Goal: Task Accomplishment & Management: Complete application form

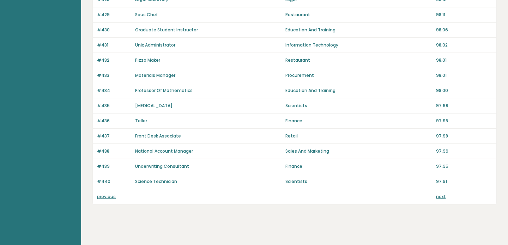
scroll to position [502, 0]
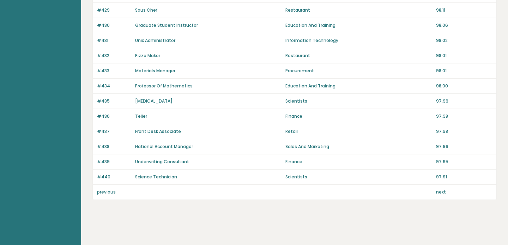
click at [107, 197] on div "previous next" at bounding box center [295, 192] width 404 height 15
click at [105, 191] on link "previous" at bounding box center [106, 192] width 19 height 6
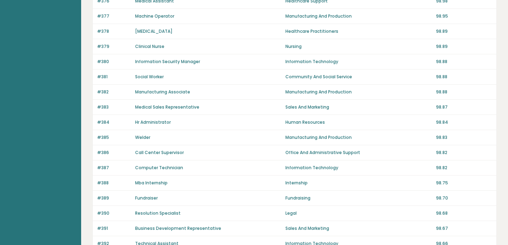
scroll to position [502, 0]
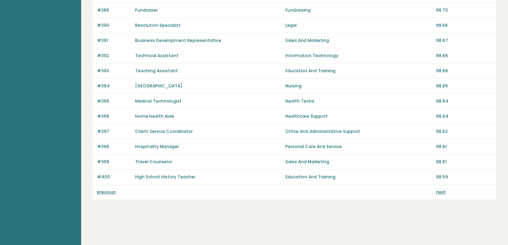
click at [105, 191] on link "previous" at bounding box center [106, 192] width 19 height 6
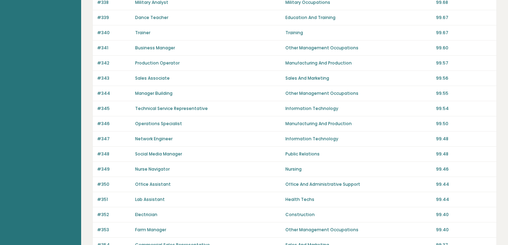
scroll to position [502, 0]
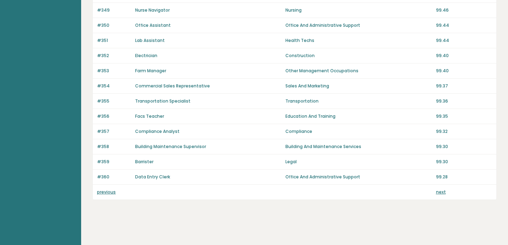
click at [105, 192] on link "previous" at bounding box center [106, 192] width 19 height 6
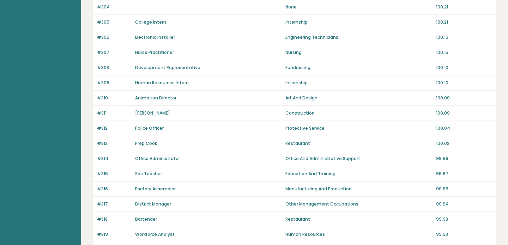
scroll to position [502, 0]
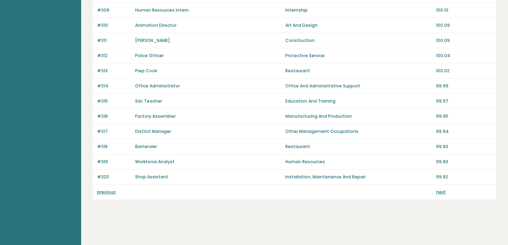
click at [105, 192] on link "previous" at bounding box center [106, 192] width 19 height 6
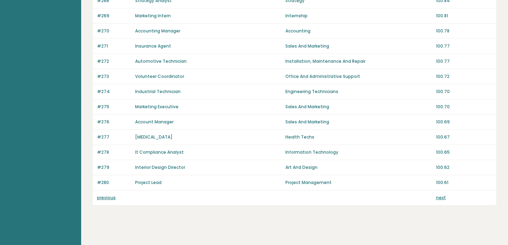
scroll to position [502, 0]
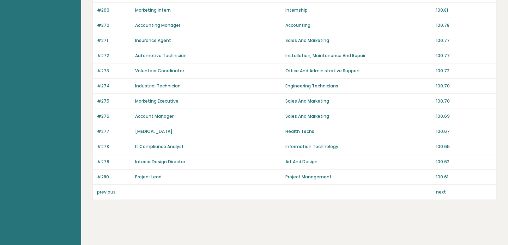
click at [105, 192] on link "previous" at bounding box center [106, 192] width 19 height 6
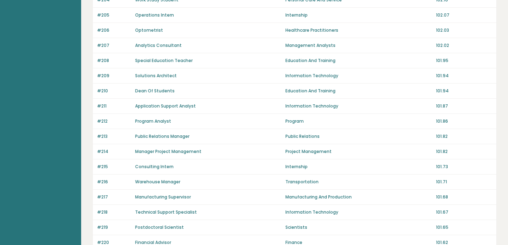
scroll to position [502, 0]
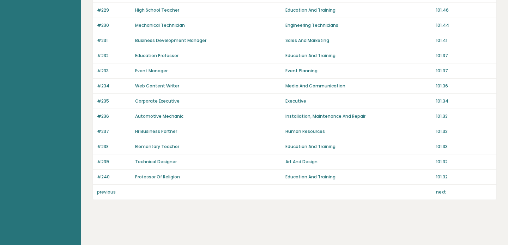
click at [105, 192] on link "previous" at bounding box center [106, 192] width 19 height 6
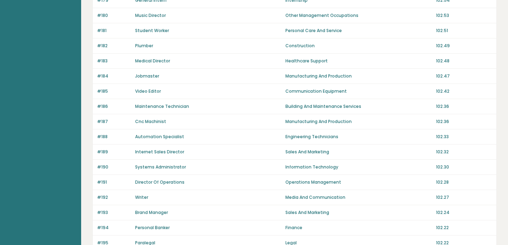
scroll to position [502, 0]
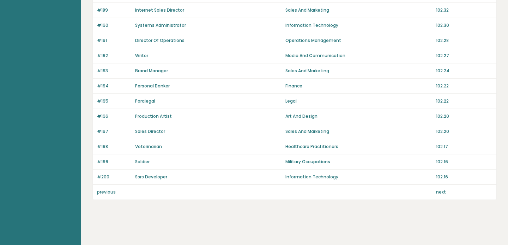
click at [105, 192] on link "previous" at bounding box center [106, 192] width 19 height 6
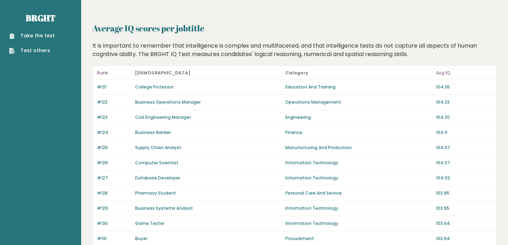
click at [29, 38] on link "Take the test" at bounding box center [32, 35] width 46 height 7
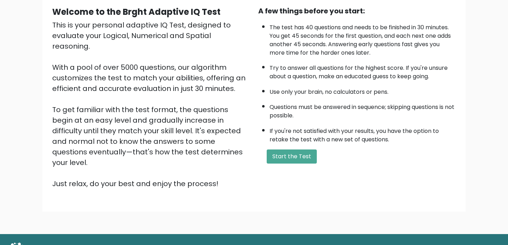
scroll to position [69, 0]
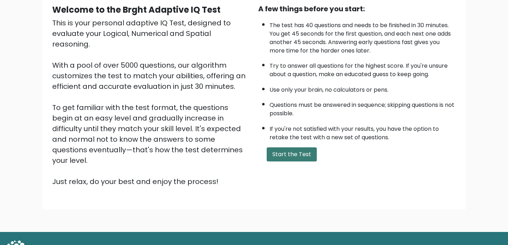
click at [297, 150] on button "Start the Test" at bounding box center [292, 154] width 50 height 14
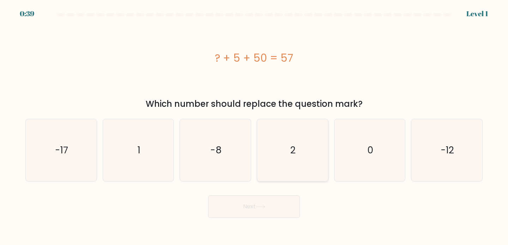
click at [295, 159] on icon "2" at bounding box center [292, 150] width 62 height 62
click at [254, 126] on input "d. 2" at bounding box center [254, 125] width 0 height 4
radio input "true"
click at [265, 203] on button "Next" at bounding box center [254, 206] width 92 height 23
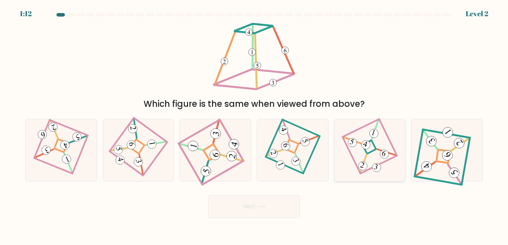
click at [358, 153] on icon at bounding box center [370, 150] width 43 height 50
click at [254, 126] on input "e." at bounding box center [254, 125] width 0 height 4
radio input "true"
click at [282, 203] on button "Next" at bounding box center [254, 206] width 92 height 23
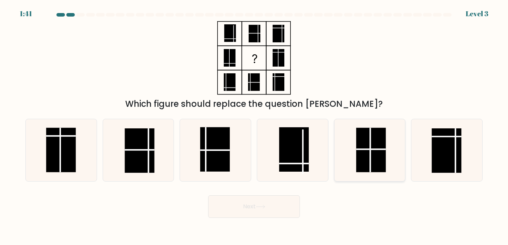
click at [379, 163] on rect at bounding box center [371, 150] width 30 height 44
click at [254, 126] on input "e." at bounding box center [254, 125] width 0 height 4
radio input "true"
click at [261, 215] on button "Next" at bounding box center [254, 206] width 92 height 23
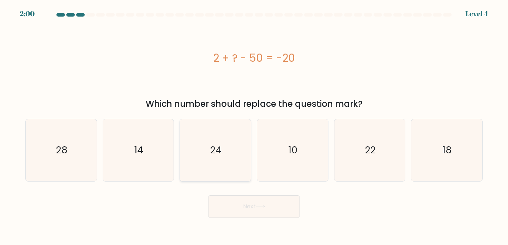
click at [211, 133] on icon "24" at bounding box center [215, 150] width 62 height 62
click at [254, 126] on input "c. 24" at bounding box center [254, 125] width 0 height 4
radio input "true"
click at [71, 159] on icon "28" at bounding box center [61, 150] width 62 height 62
click at [254, 126] on input "a. 28" at bounding box center [254, 125] width 0 height 4
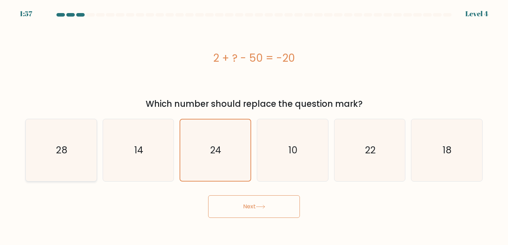
radio input "true"
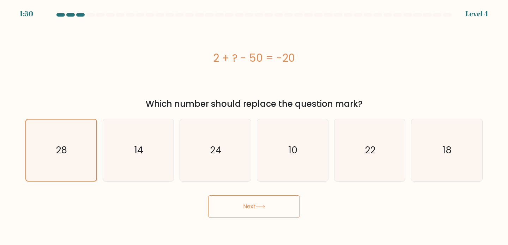
click at [237, 214] on button "Next" at bounding box center [254, 206] width 92 height 23
